Goal: Browse casually

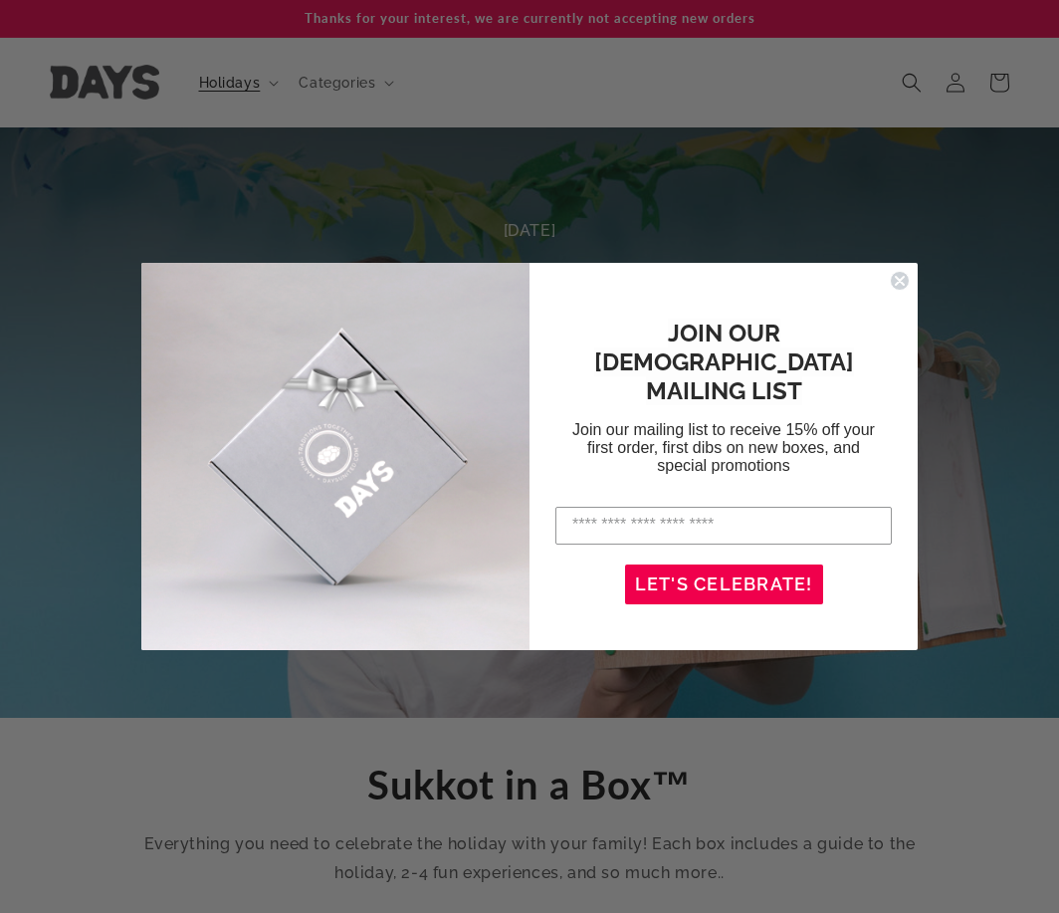
click at [895, 275] on circle "Close dialog" at bounding box center [900, 280] width 19 height 19
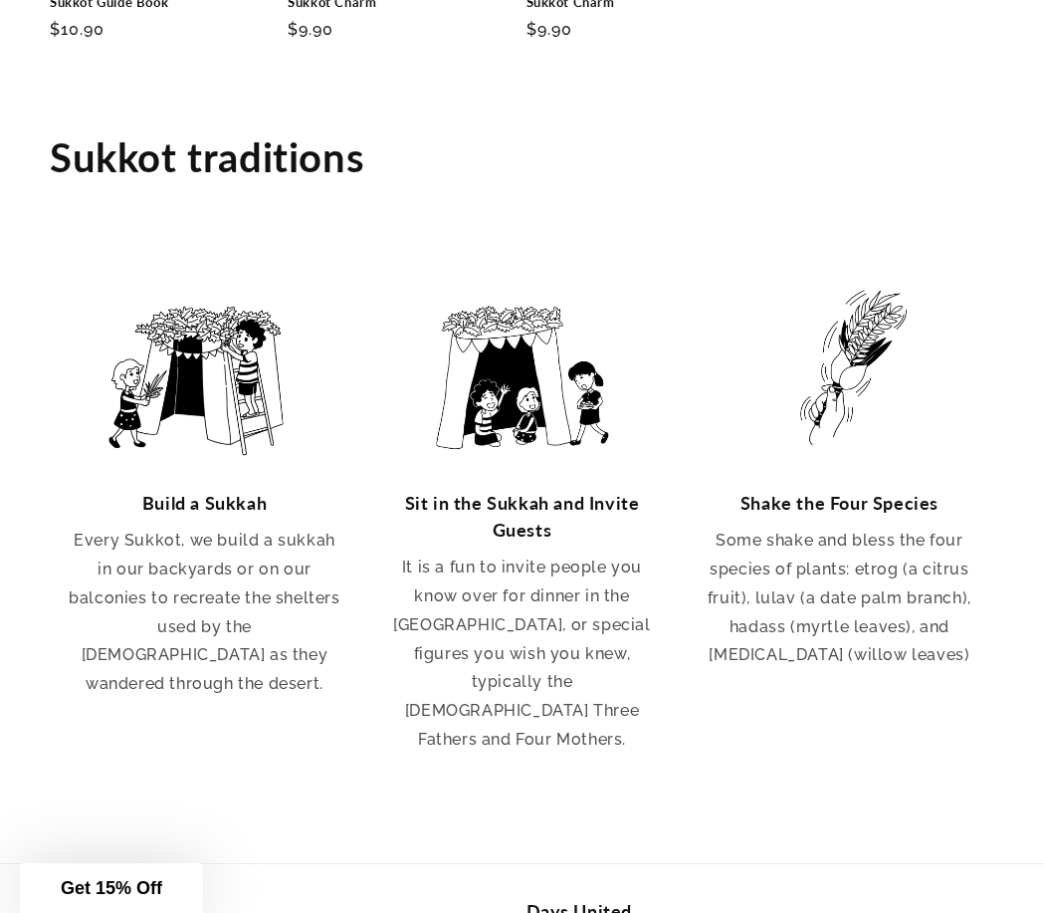
scroll to position [3286, 0]
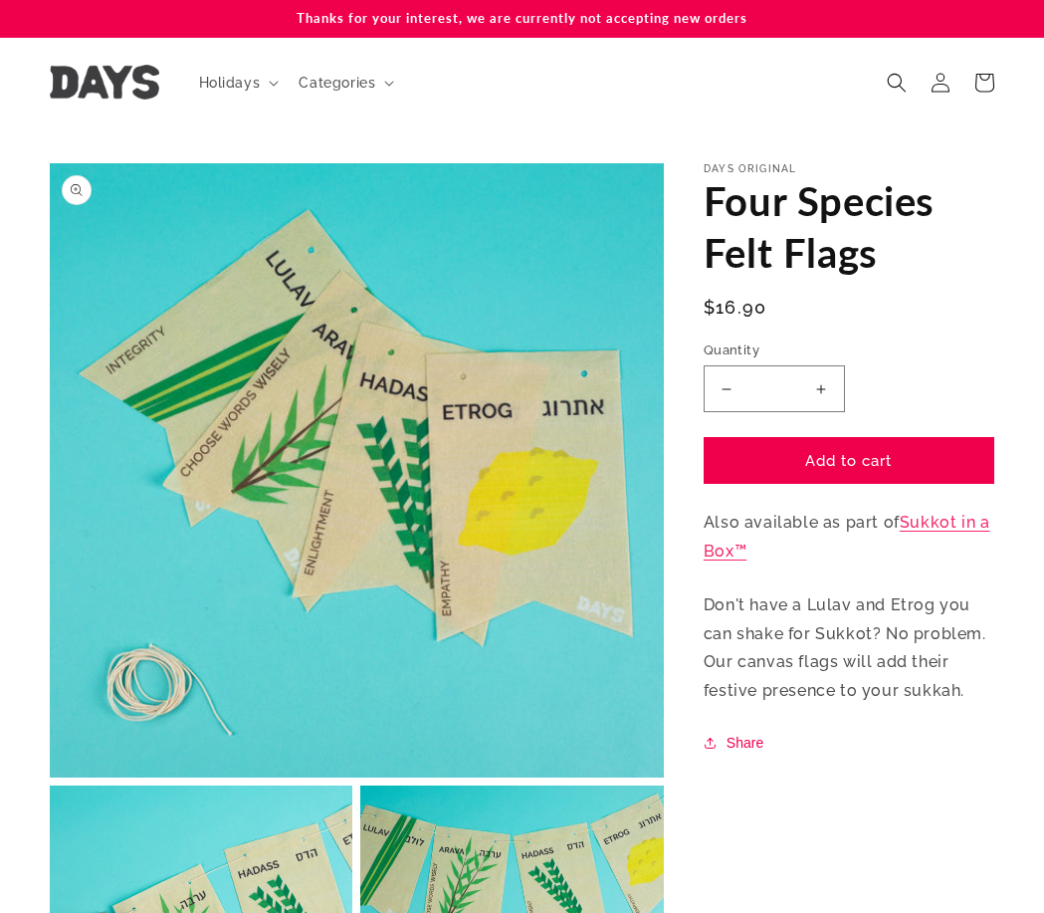
drag, startPoint x: 516, startPoint y: 382, endPoint x: 279, endPoint y: 512, distance: 270.0
drag, startPoint x: 279, startPoint y: 512, endPoint x: 79, endPoint y: 188, distance: 380.5
click at [50, 778] on button "Open media 1 in modal" at bounding box center [50, 778] width 0 height 0
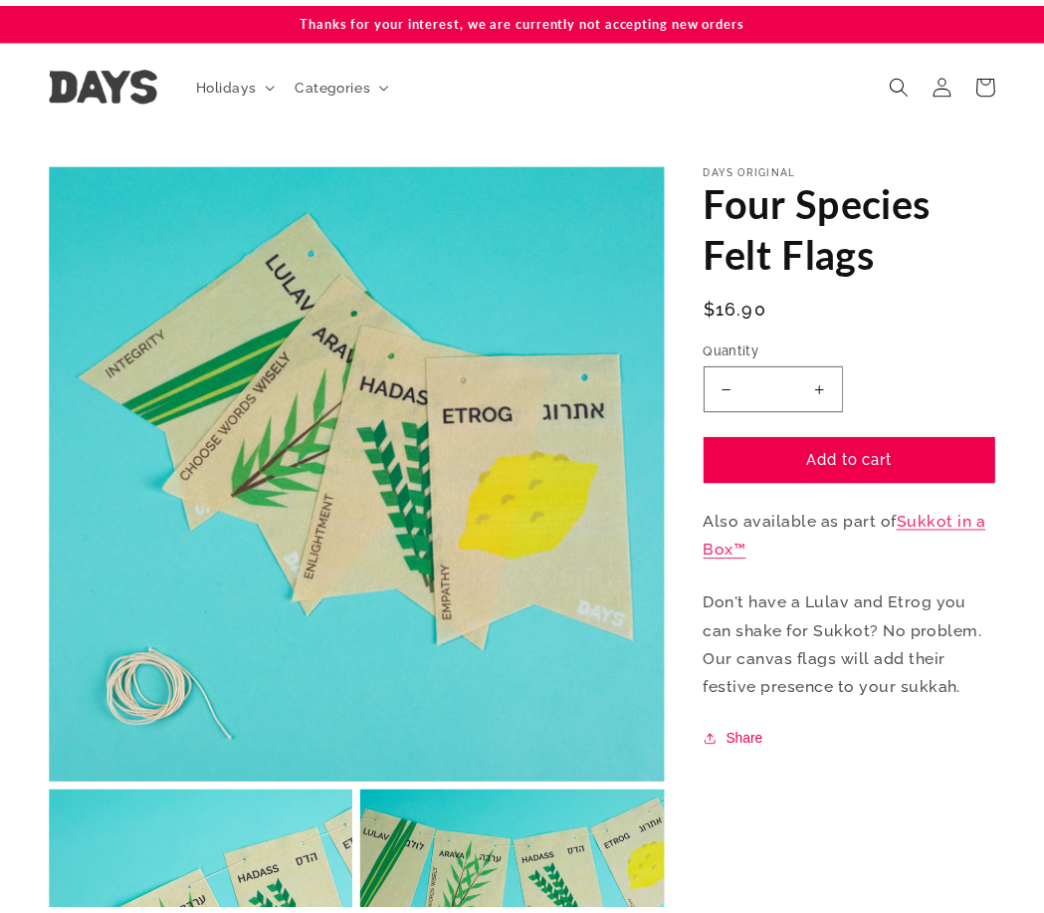
scroll to position [20, 0]
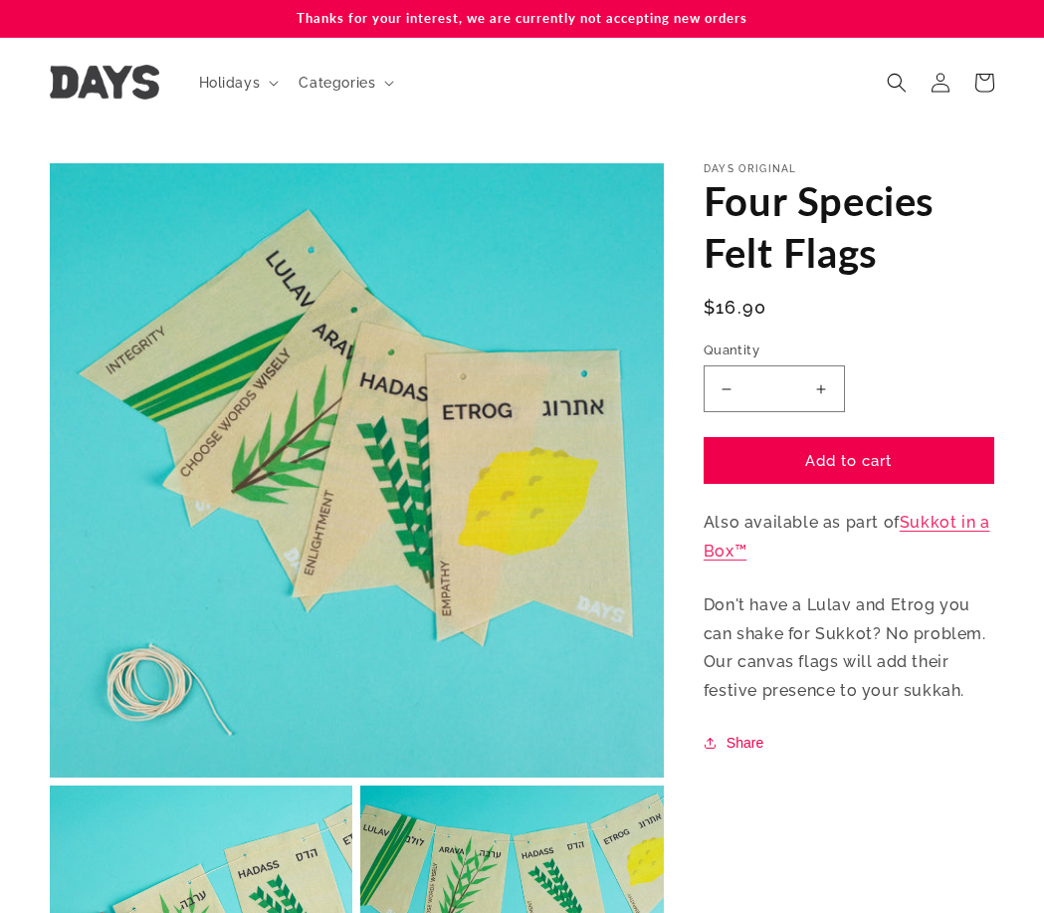
drag, startPoint x: 503, startPoint y: 435, endPoint x: 65, endPoint y: 193, distance: 500.5
click at [50, 778] on button "Open media 1 in modal" at bounding box center [50, 778] width 0 height 0
drag, startPoint x: 307, startPoint y: 517, endPoint x: 73, endPoint y: 194, distance: 398.5
click at [50, 778] on button "Open media 1 in modal" at bounding box center [50, 778] width 0 height 0
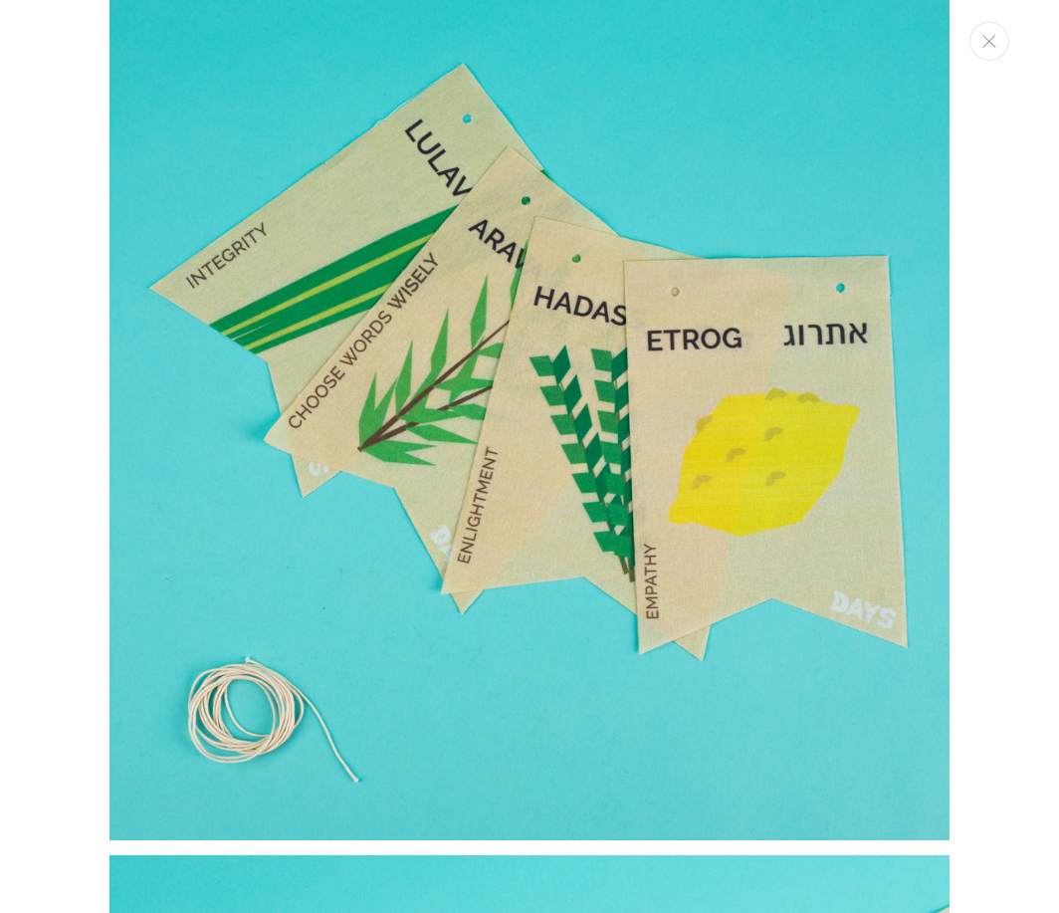
click at [65, 302] on div "Media gallery" at bounding box center [529, 456] width 1059 height 913
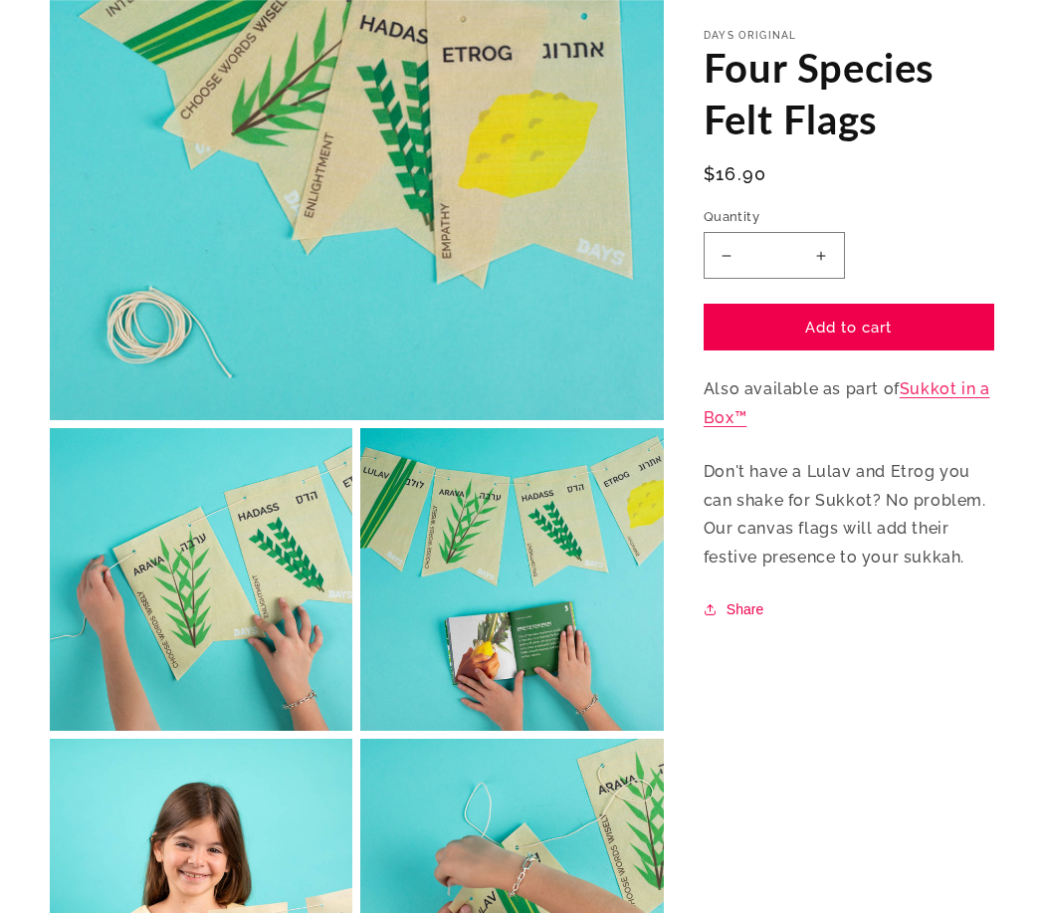
scroll to position [398, 0]
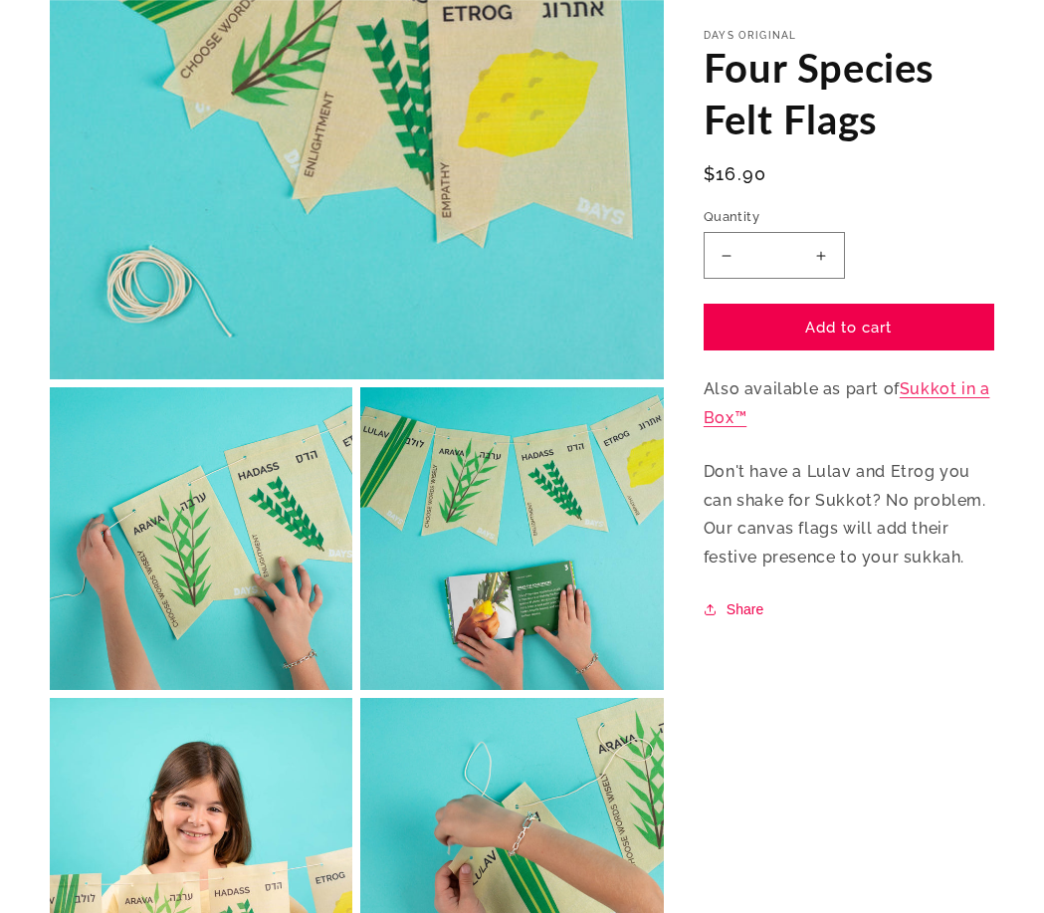
click at [50, 690] on button "Open media 2 in modal" at bounding box center [50, 690] width 0 height 0
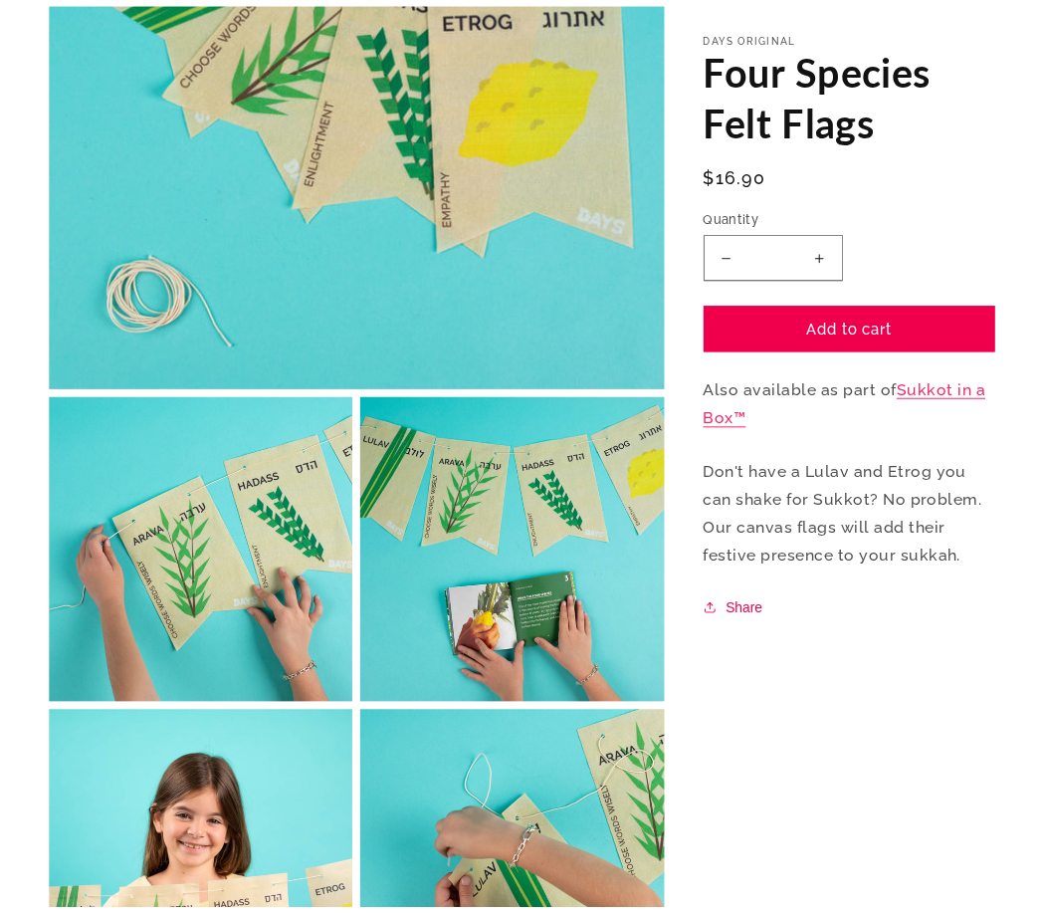
scroll to position [845, 0]
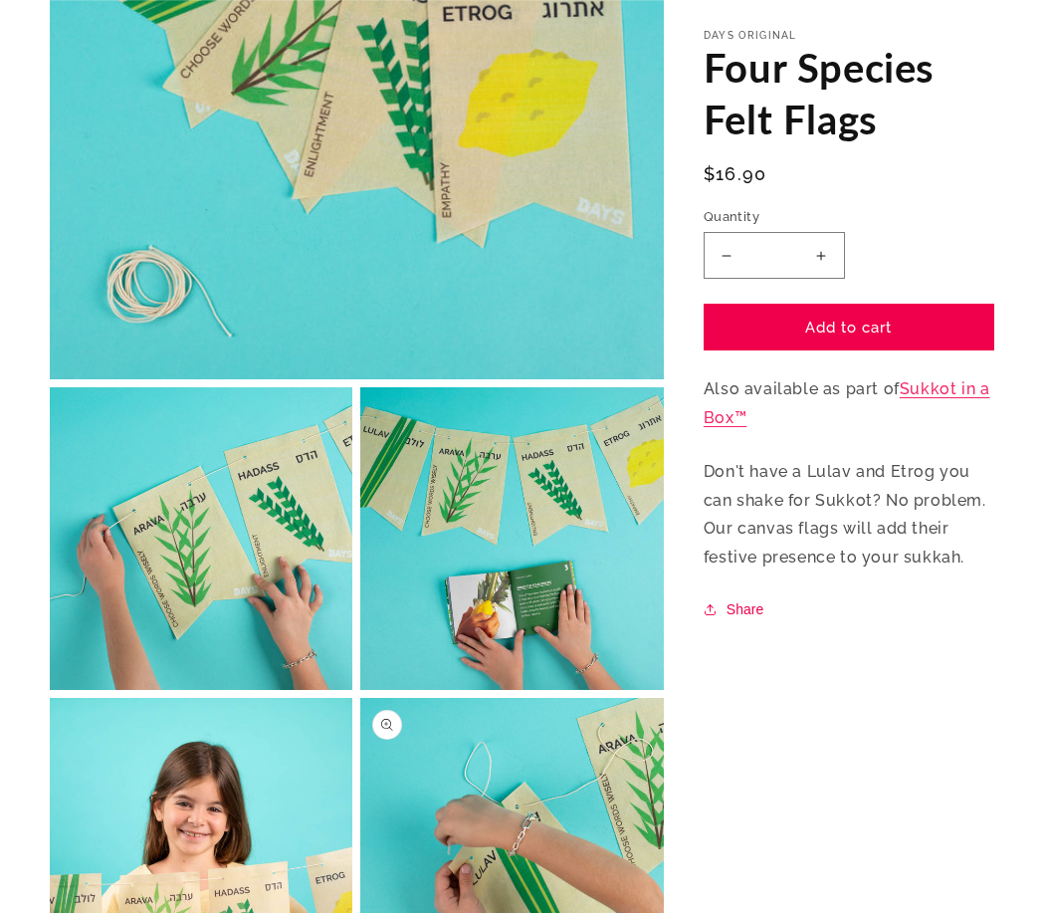
drag, startPoint x: 240, startPoint y: 572, endPoint x: 496, endPoint y: 736, distance: 304.1
click at [496, 736] on ul "Open media 1 in modal Open media 2 in modal Open media 3 in modal Open media 4 …" at bounding box center [357, 538] width 614 height 1547
